Goal: Information Seeking & Learning: Learn about a topic

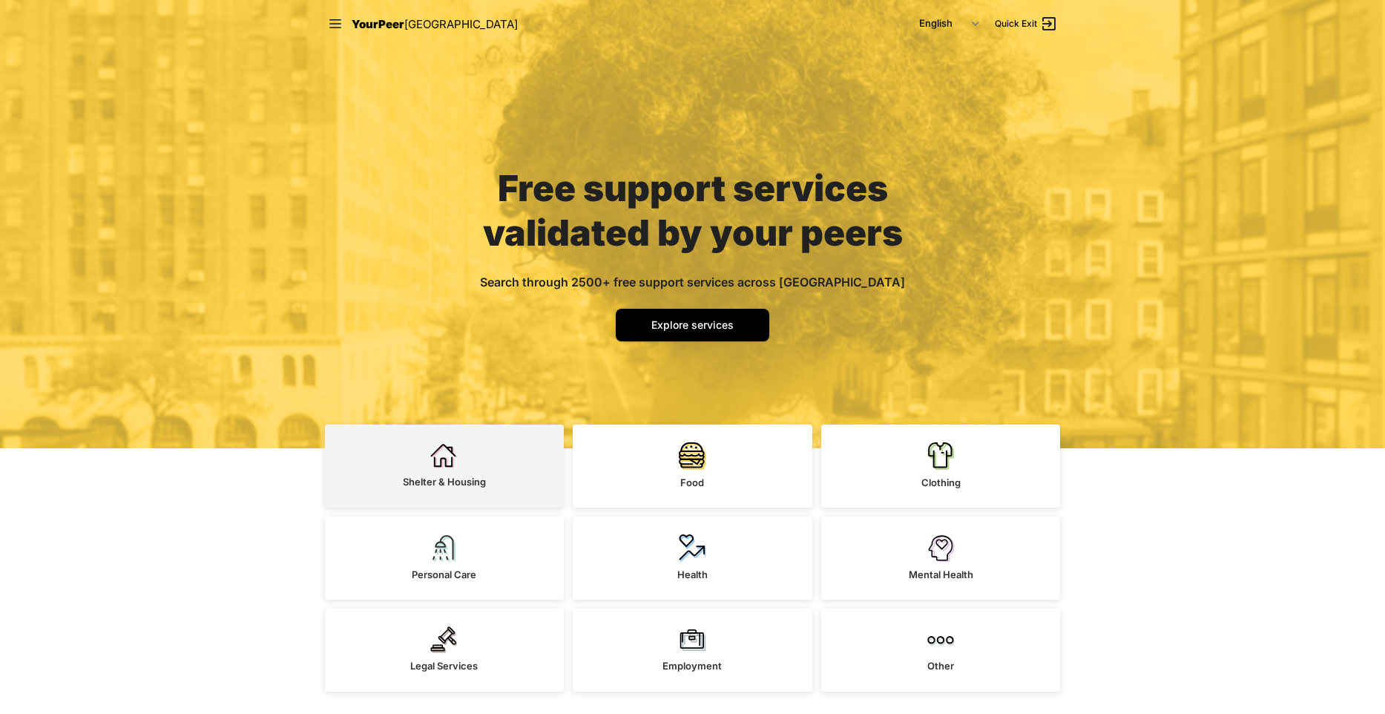
click at [448, 470] on link "Shelter & Housing" at bounding box center [445, 465] width 240 height 83
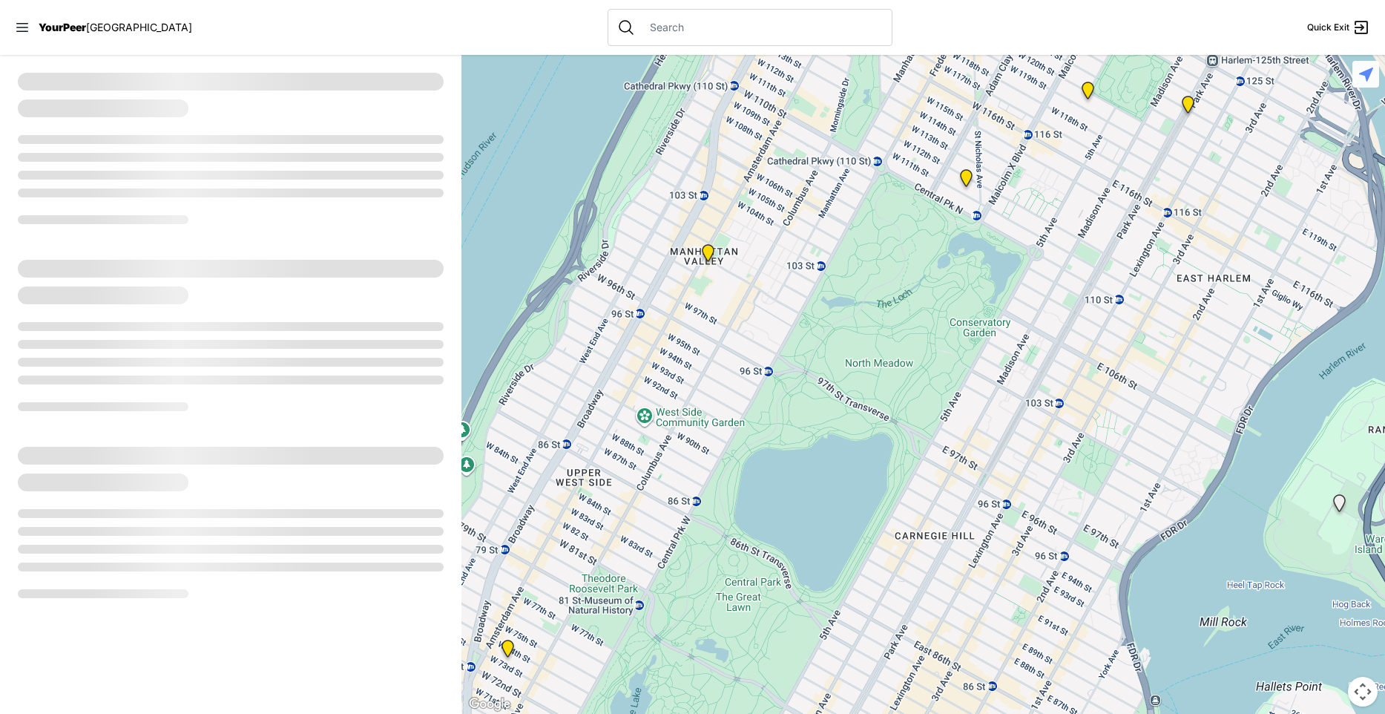
select select "recentlyUpdated"
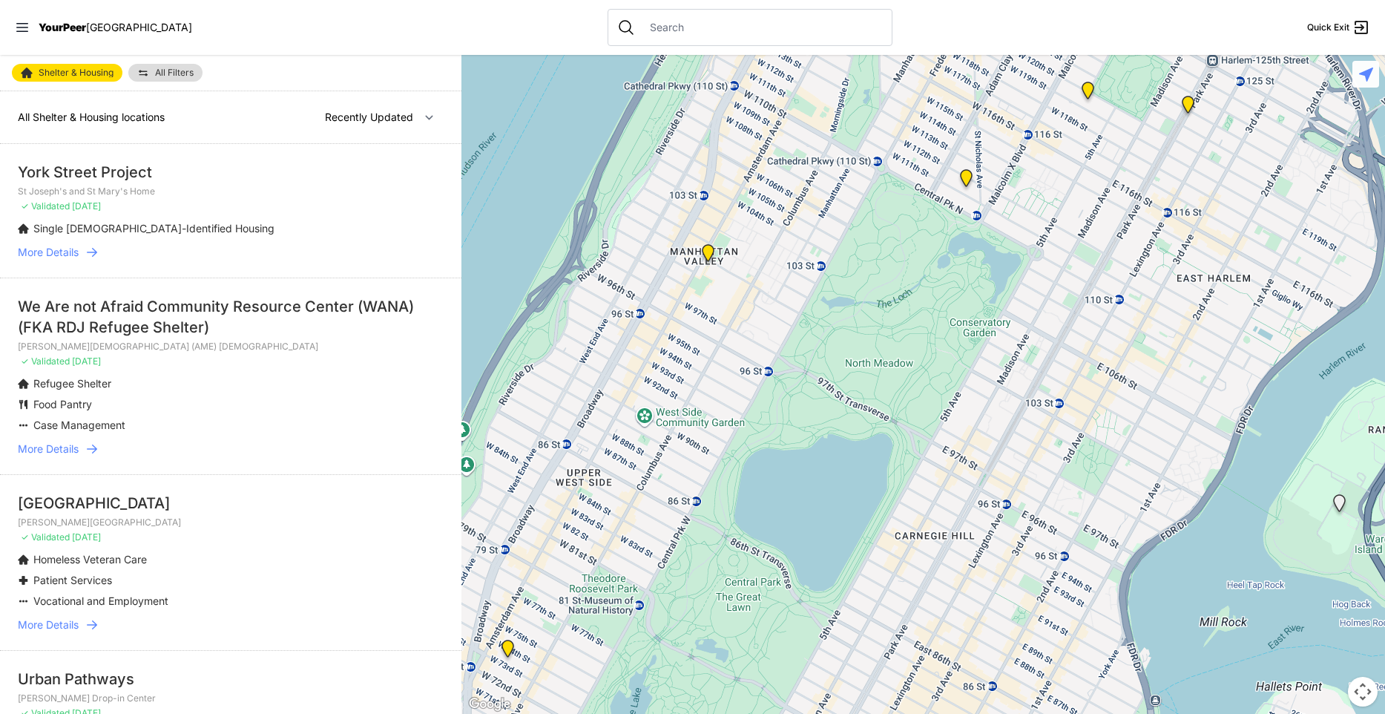
click at [56, 256] on span "More Details" at bounding box center [48, 252] width 61 height 15
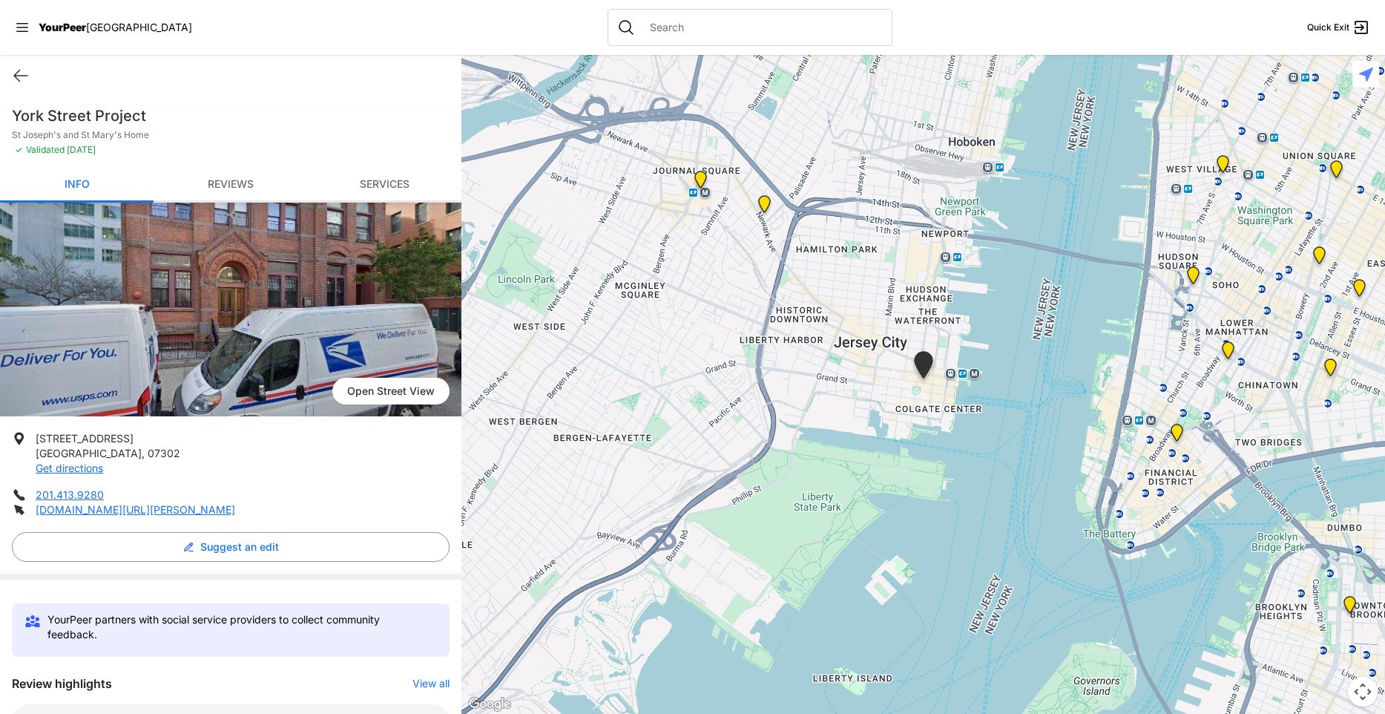
click at [270, 130] on p "St Joseph's and St Mary's Home" at bounding box center [231, 135] width 438 height 12
